Goal: Task Accomplishment & Management: Manage account settings

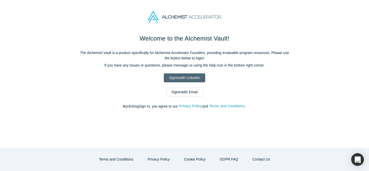
click at [188, 80] on link "Sign In with LinkedIn" at bounding box center [184, 77] width 41 height 9
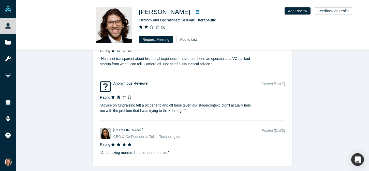
scroll to position [727, 0]
